Goal: Task Accomplishment & Management: Manage account settings

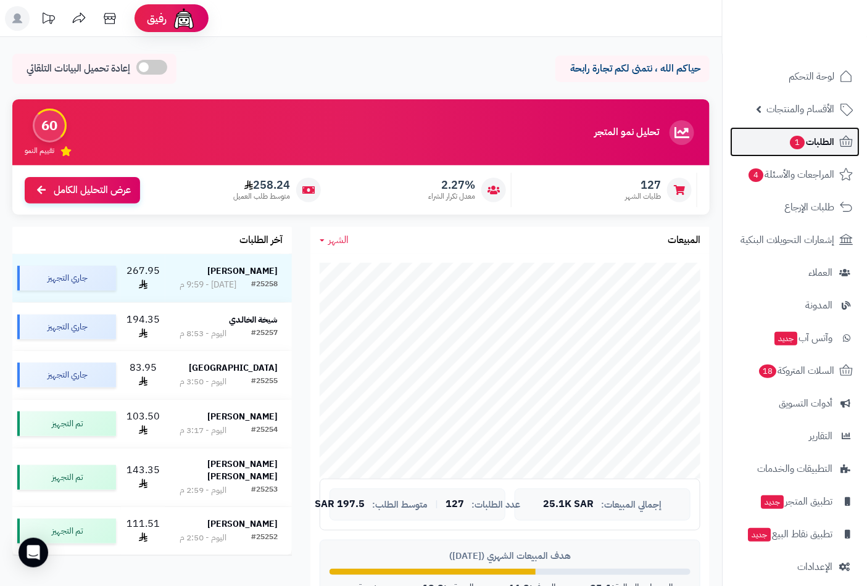
click at [812, 134] on span "الطلبات 1" at bounding box center [812, 141] width 46 height 17
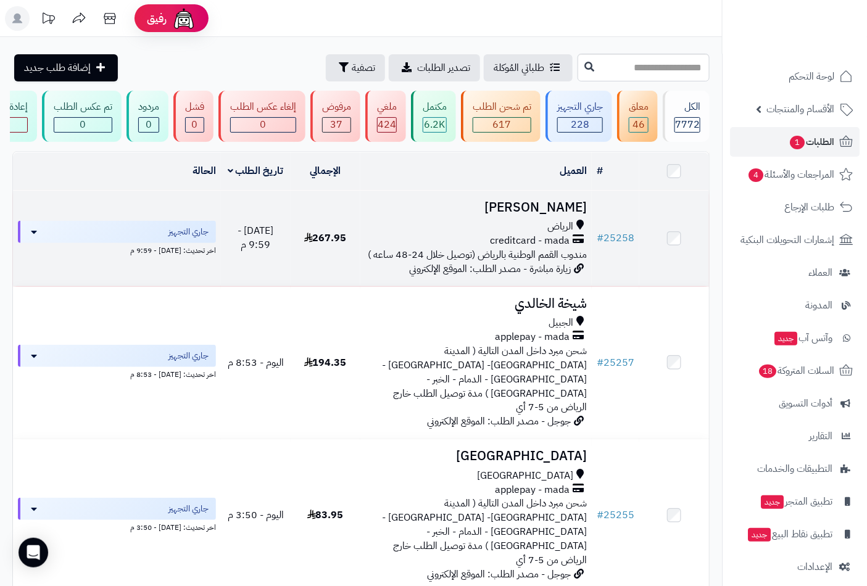
click at [565, 231] on span "الرياض" at bounding box center [561, 227] width 26 height 14
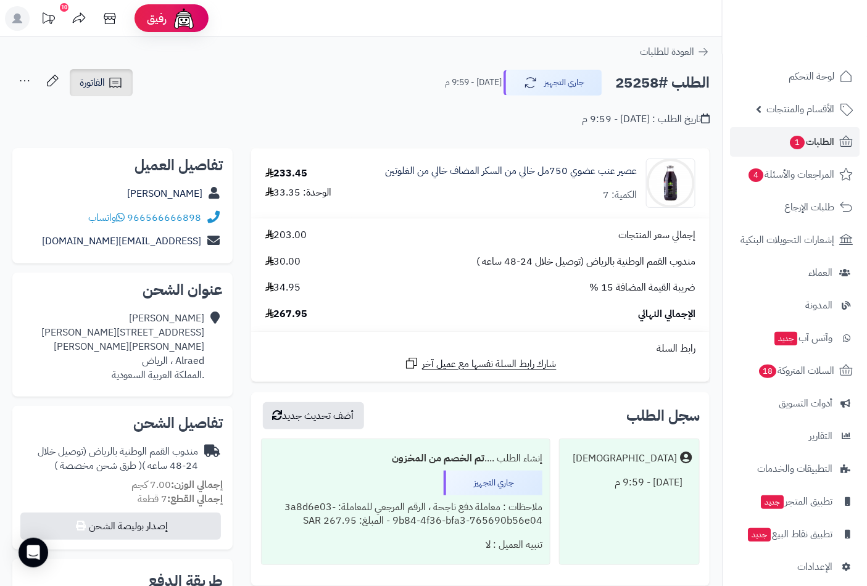
click at [102, 87] on span "الفاتورة" at bounding box center [92, 82] width 25 height 15
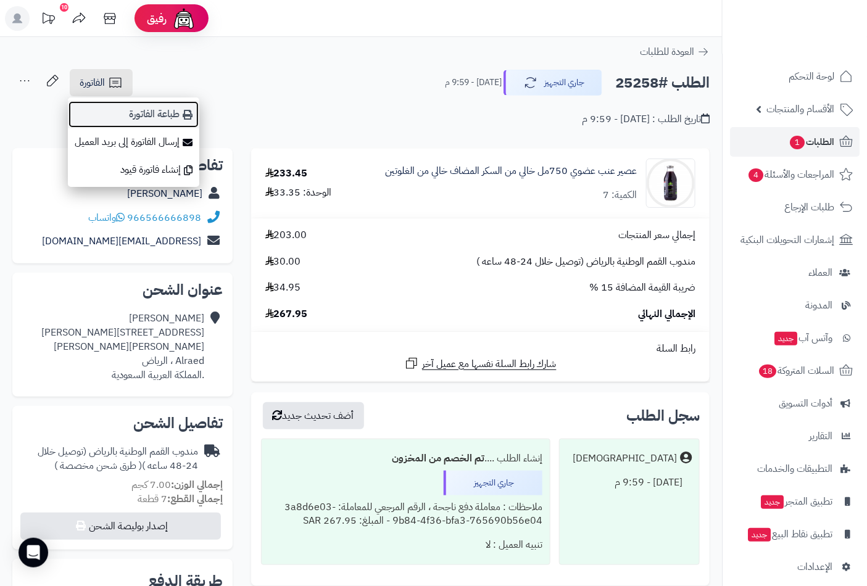
click at [173, 112] on link "طباعة الفاتورة" at bounding box center [133, 115] width 131 height 28
